Goal: Use online tool/utility

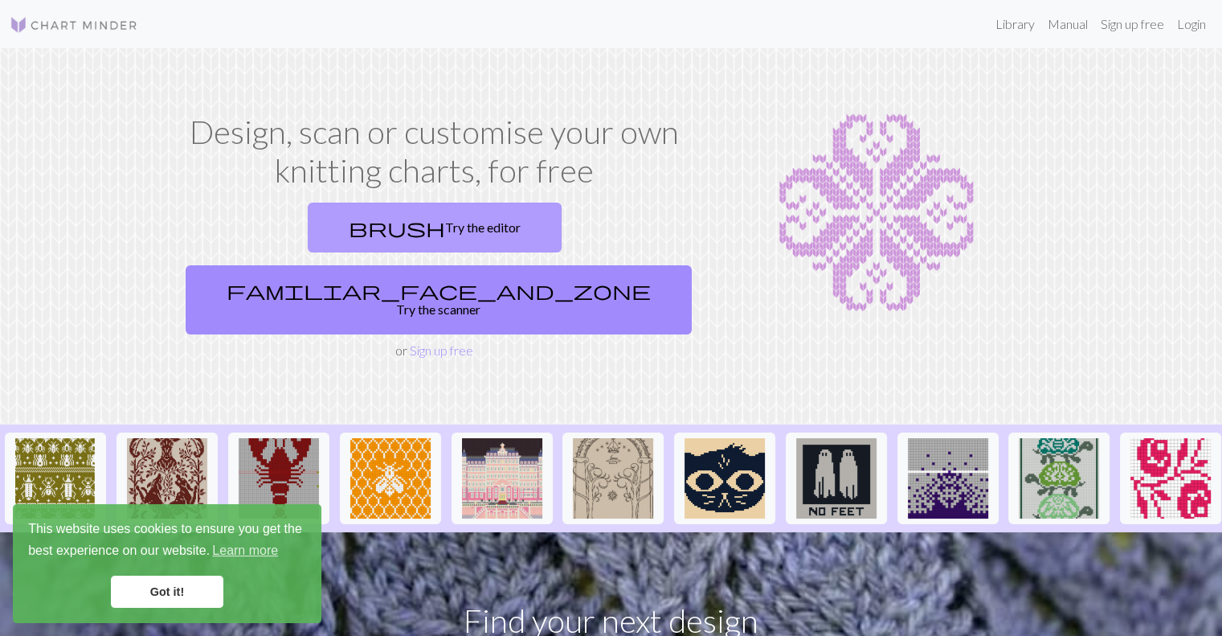
click at [354, 218] on link "brush Try the editor" at bounding box center [435, 227] width 254 height 50
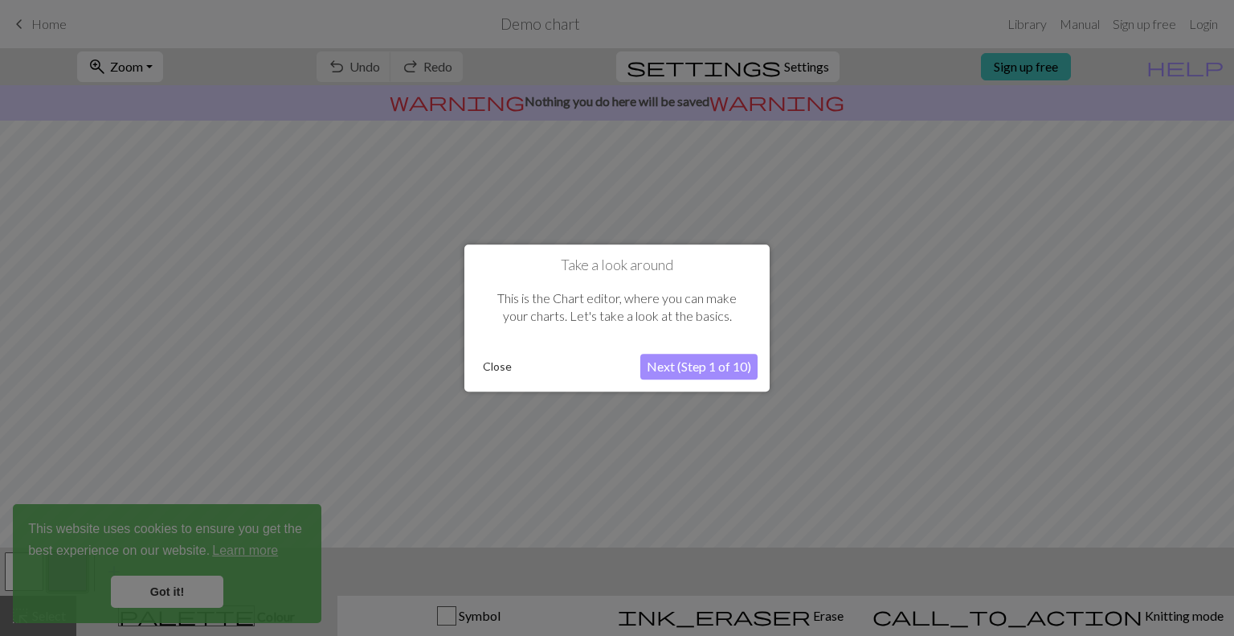
click at [513, 362] on button "Close" at bounding box center [497, 366] width 42 height 24
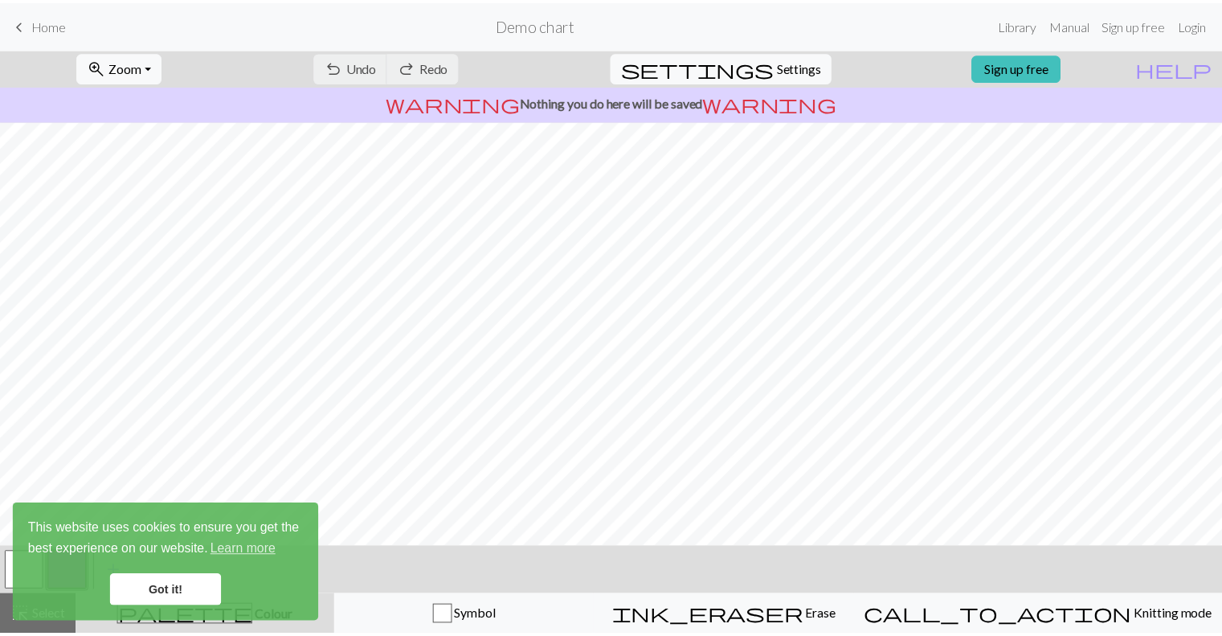
scroll to position [61, 0]
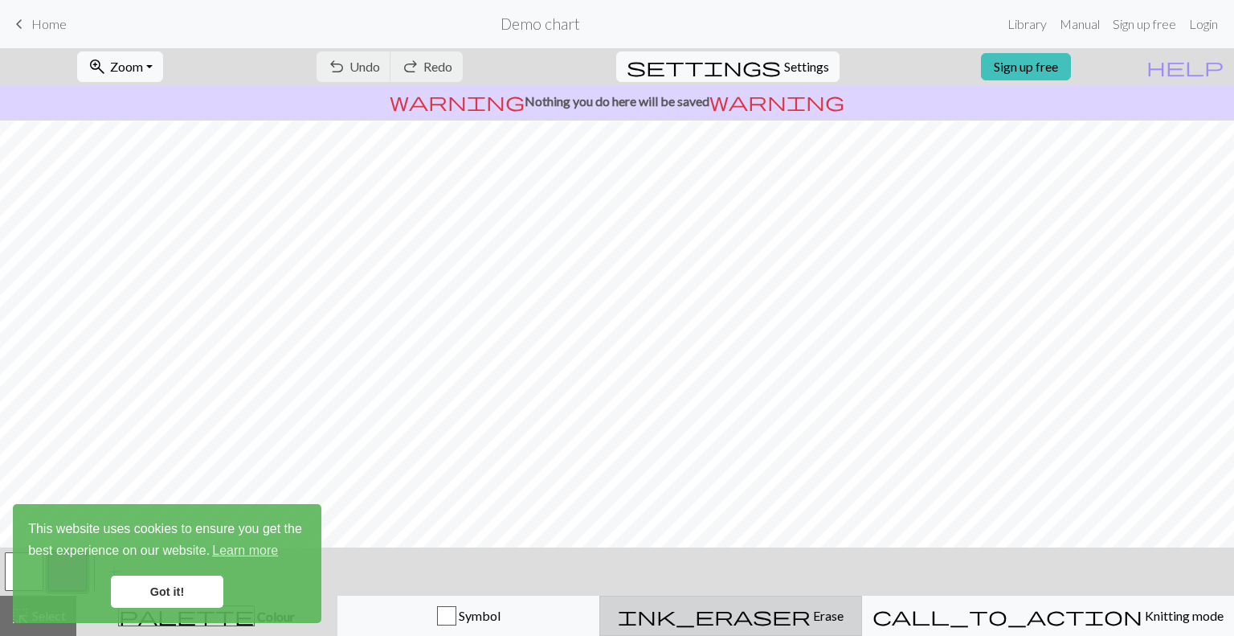
click at [811, 617] on span "Erase" at bounding box center [827, 614] width 33 height 15
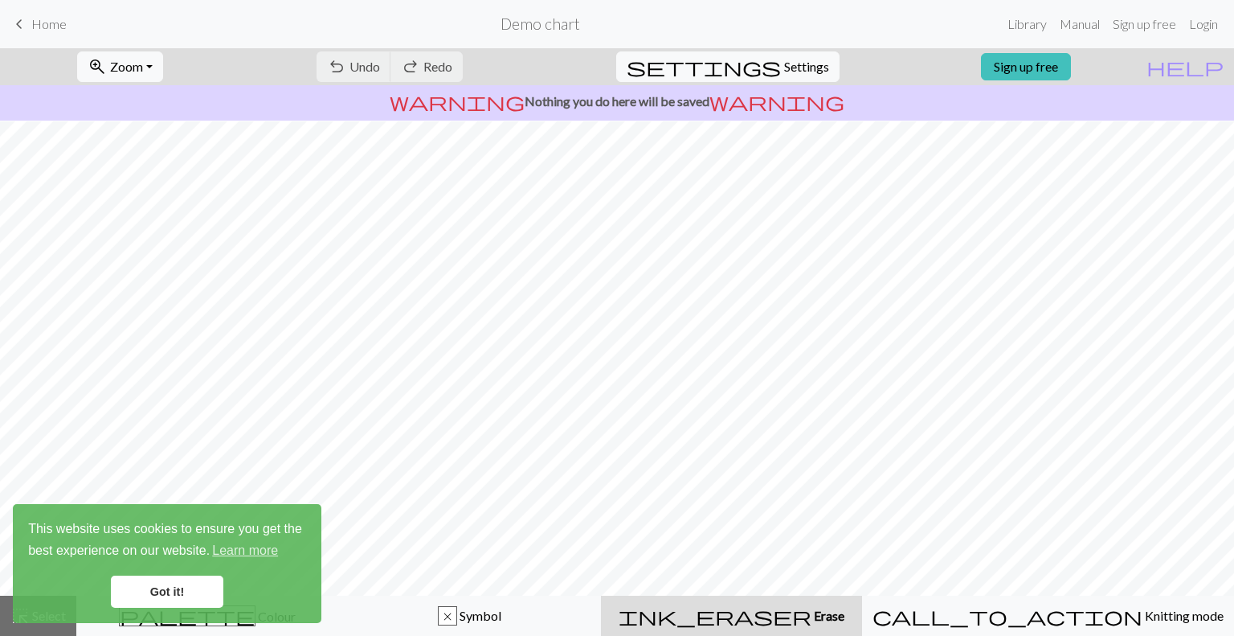
click at [42, 39] on div "keyboard_arrow_left Home Demo chart Library Manual Sign up free Login" at bounding box center [617, 24] width 1234 height 32
click at [35, 28] on span "Home" at bounding box center [48, 23] width 35 height 15
